Goal: Find specific page/section: Find specific page/section

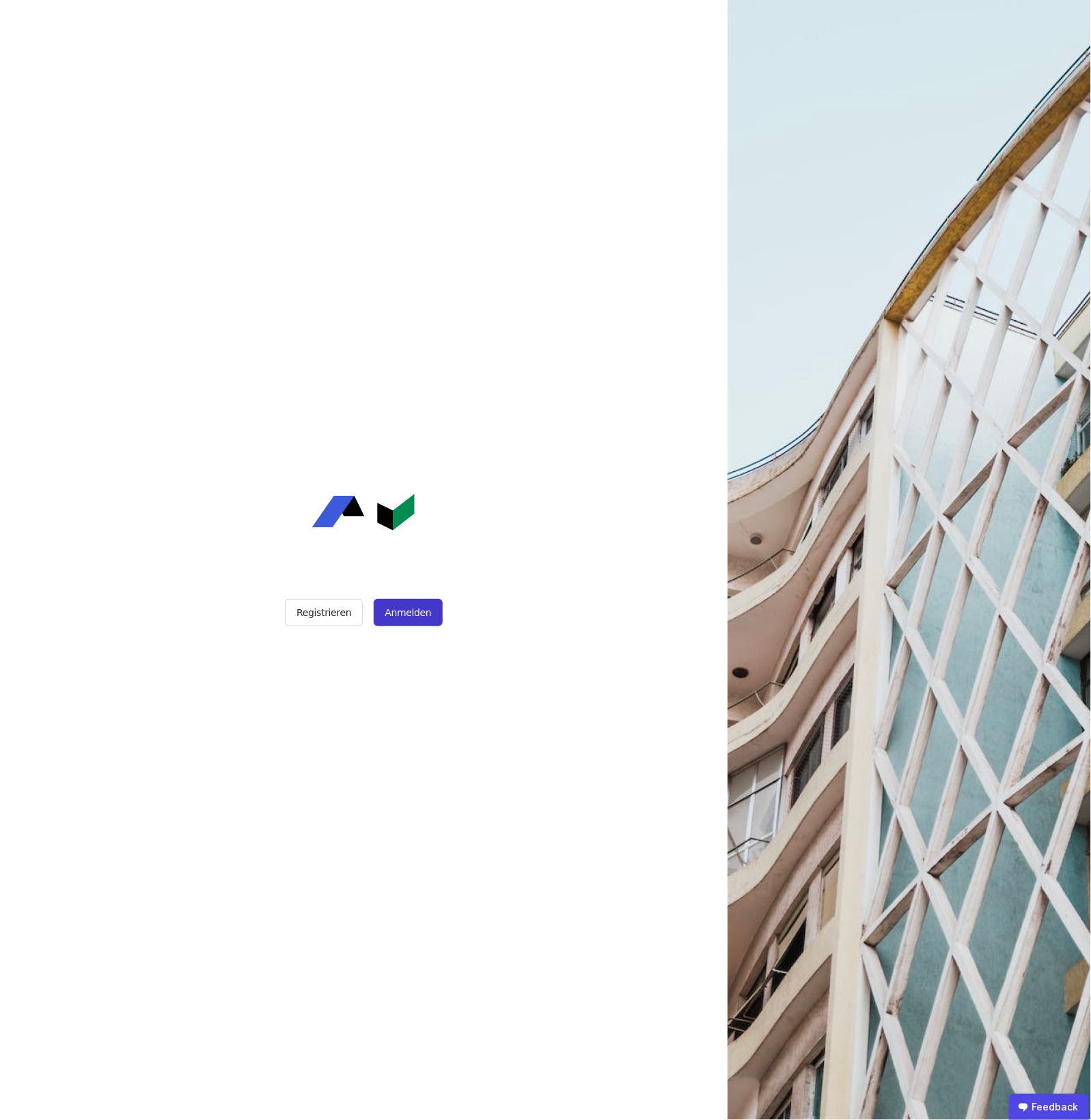
click at [436, 619] on button "Anmelden" at bounding box center [408, 612] width 68 height 27
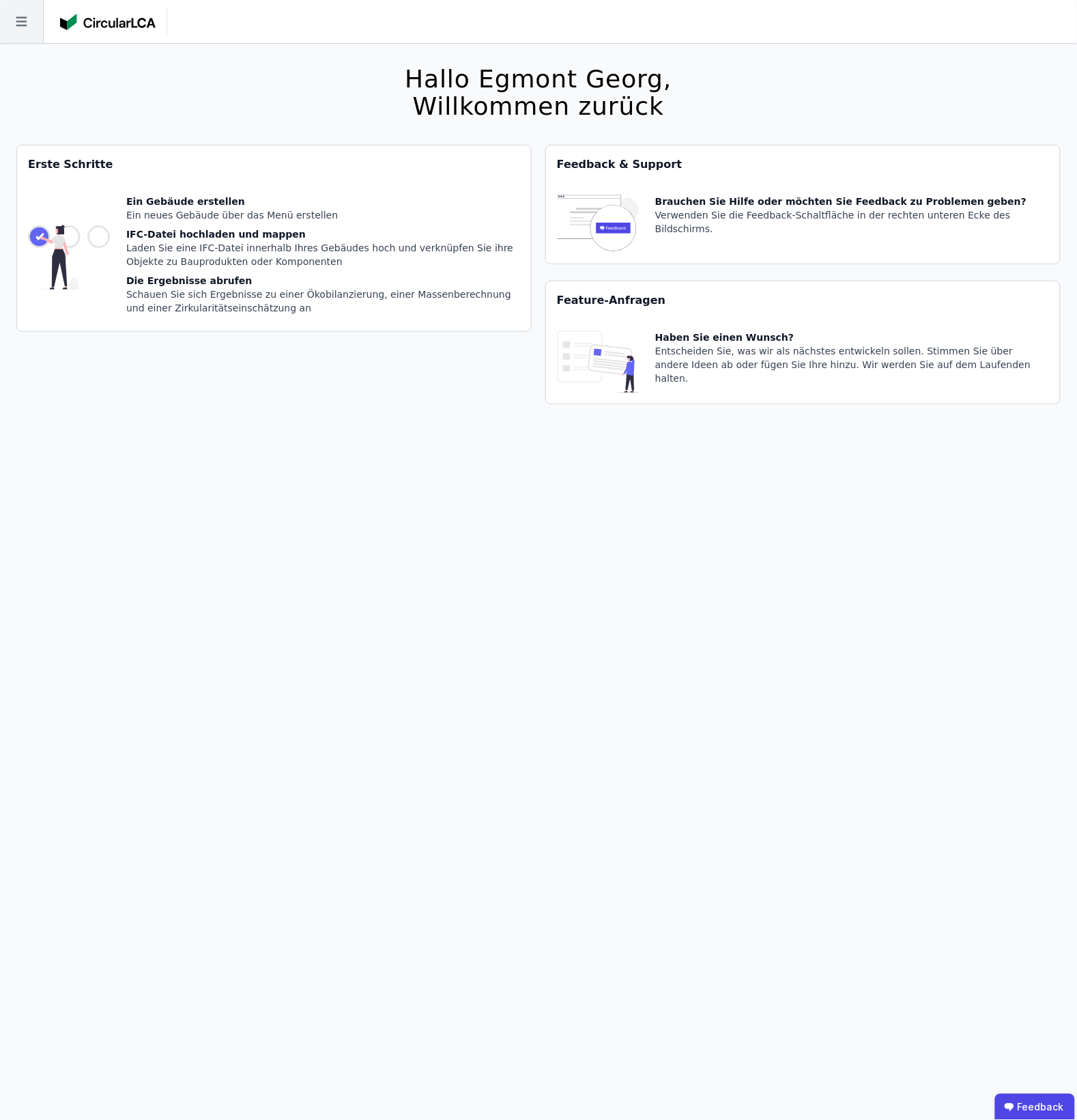
click at [33, 14] on icon at bounding box center [21, 21] width 43 height 43
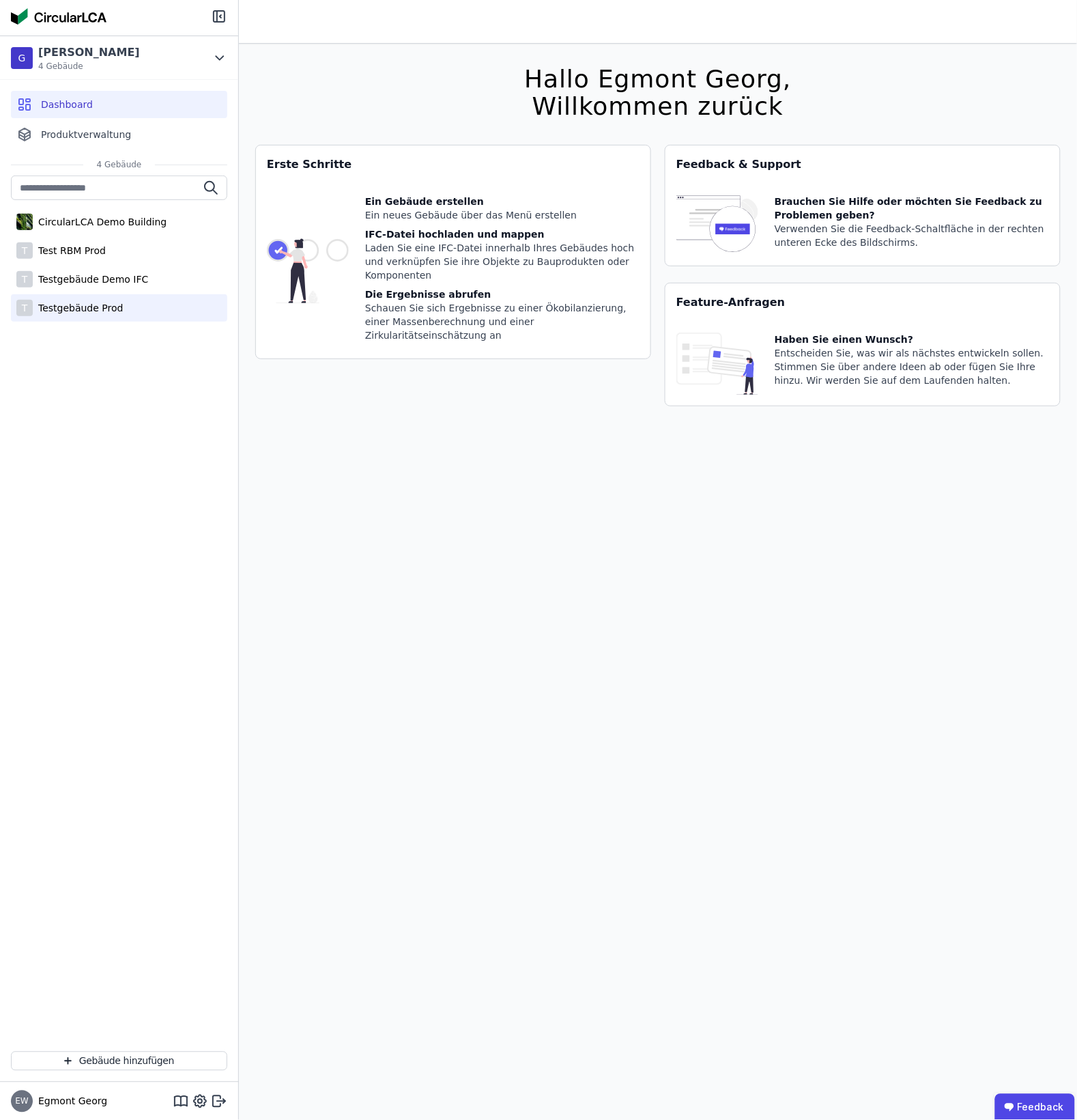
click at [103, 318] on div "T Testgebäude Prod" at bounding box center [119, 308] width 217 height 27
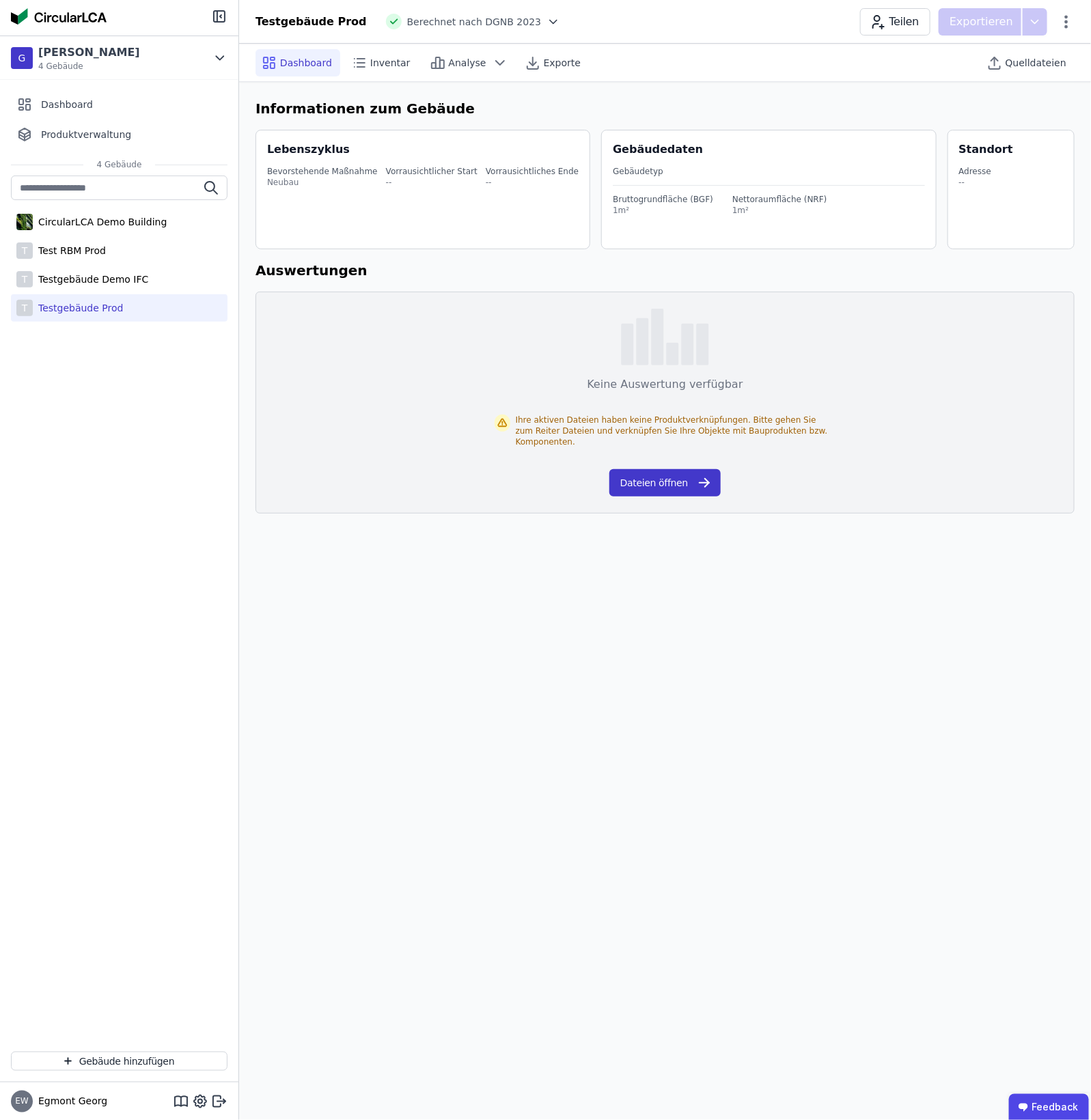
click at [680, 482] on button "Dateien öffnen" at bounding box center [665, 483] width 111 height 27
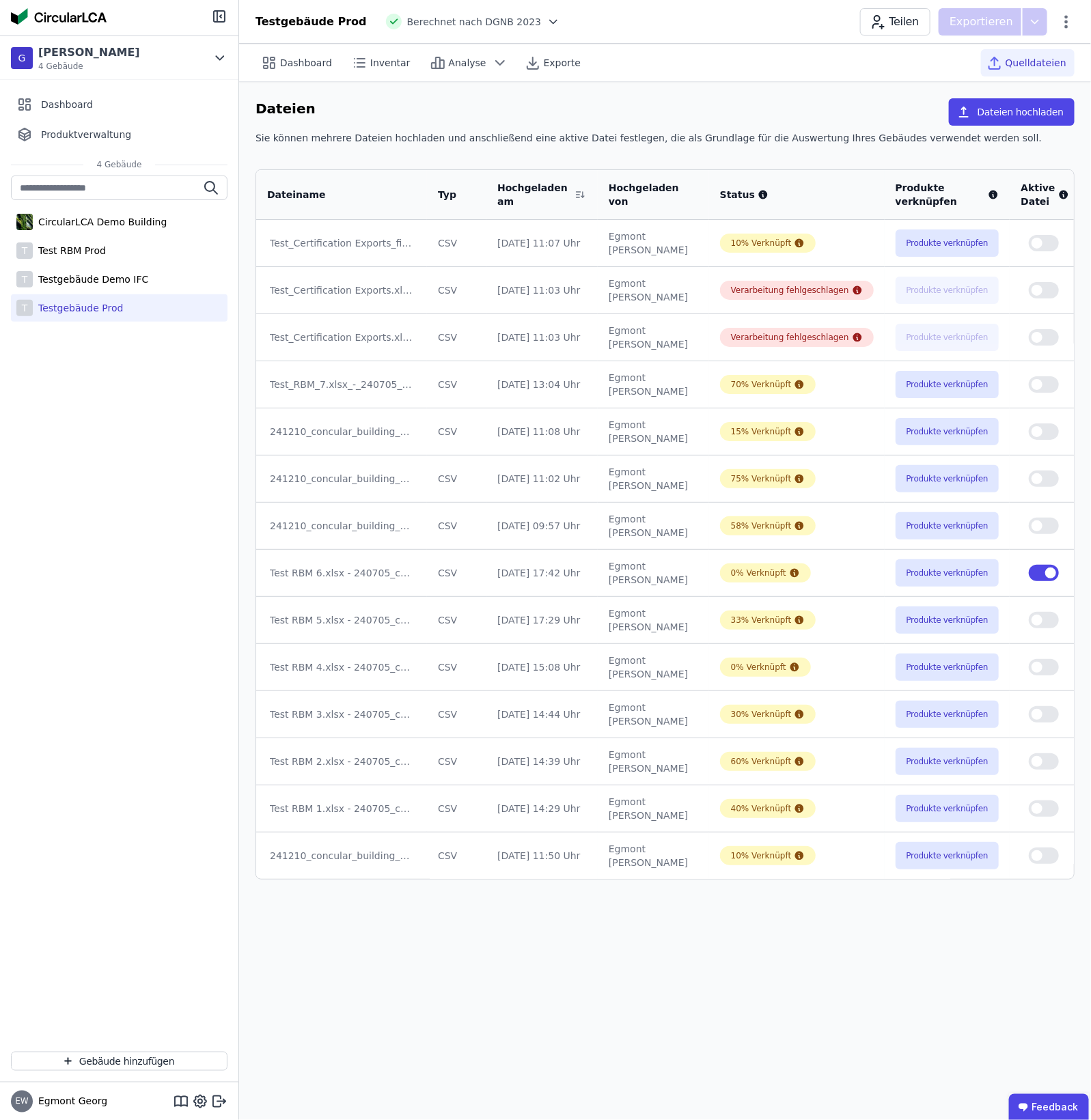
click at [1028, 572] on button "button" at bounding box center [1043, 572] width 30 height 17
click at [1025, 463] on td at bounding box center [1044, 478] width 70 height 47
click at [1028, 476] on button "button" at bounding box center [1043, 479] width 30 height 17
click at [306, 79] on div "Dashboard Inventar Analyse Exporte Quelldateien" at bounding box center [665, 62] width 819 height 37
click at [310, 62] on span "Dashboard" at bounding box center [306, 63] width 52 height 13
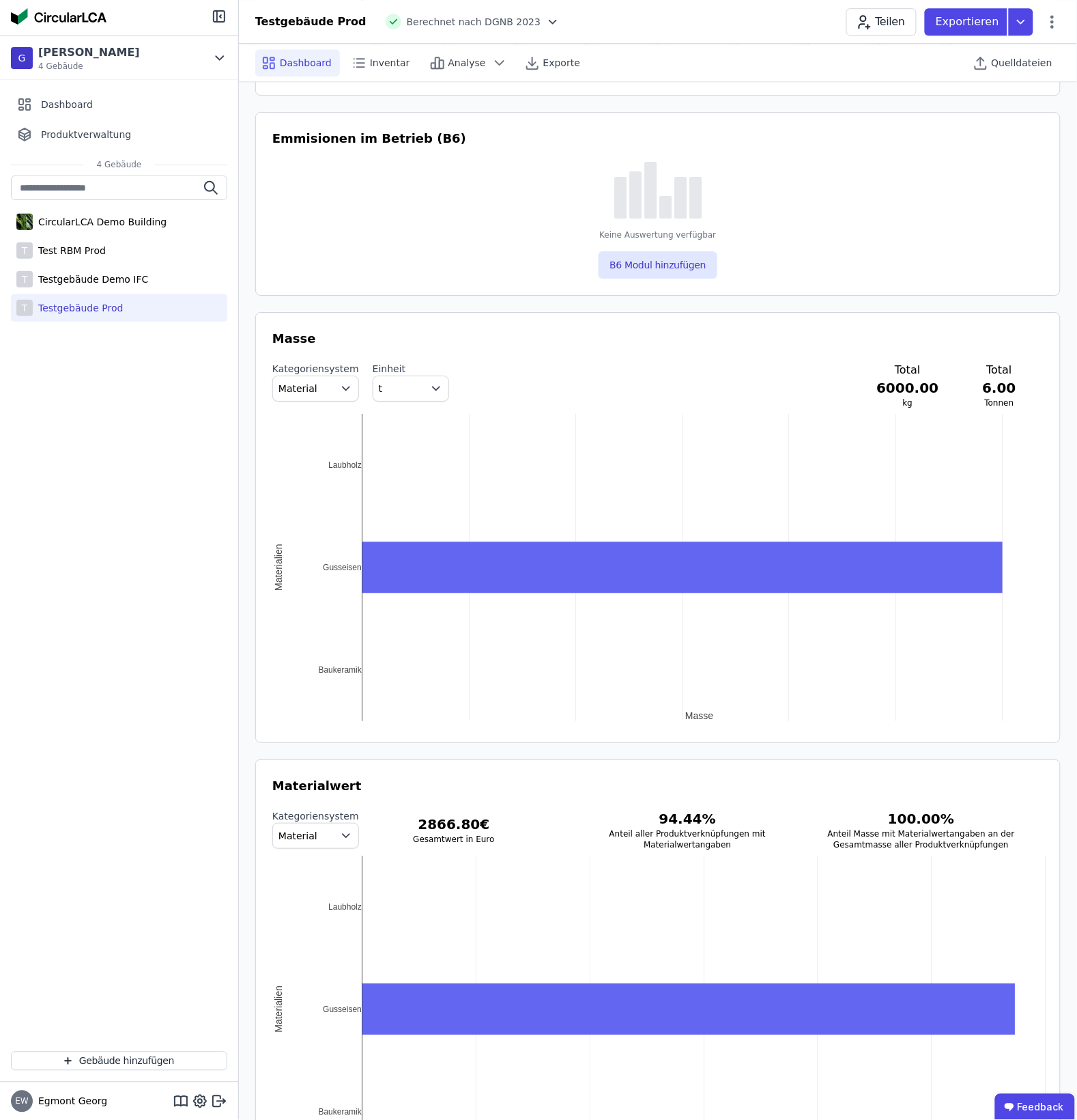
scroll to position [981, 0]
